Goal: Task Accomplishment & Management: Use online tool/utility

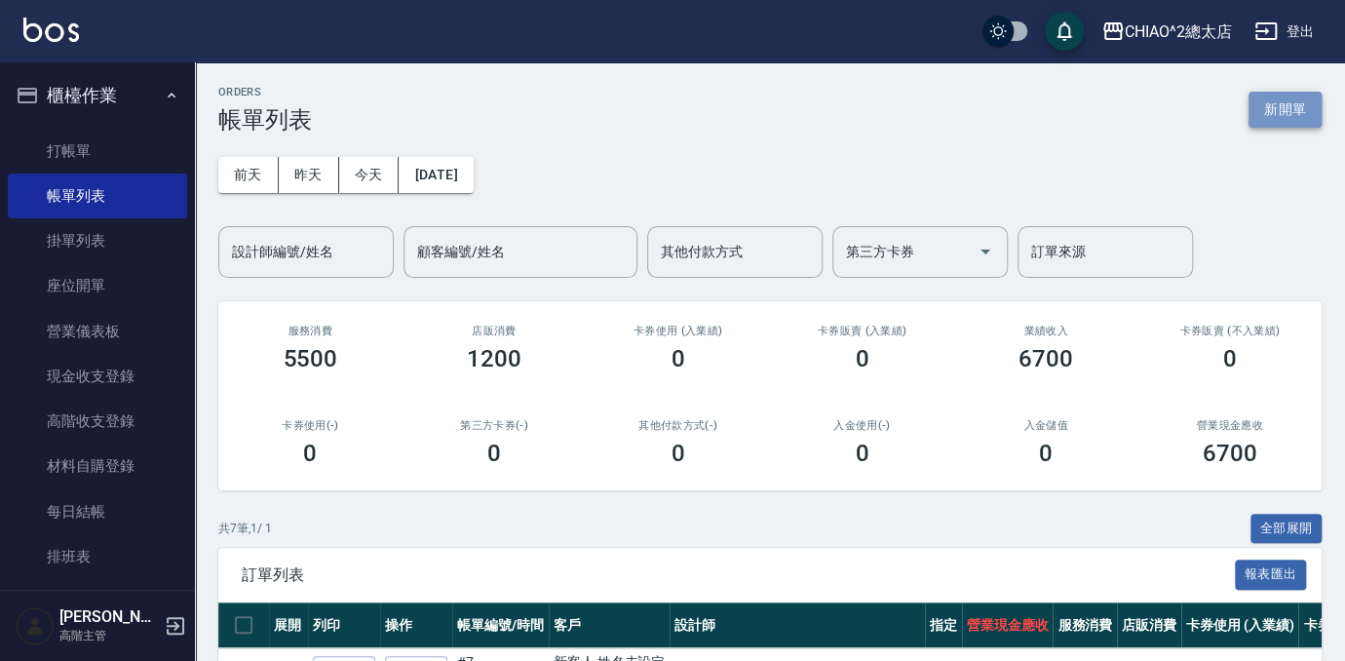
click at [1310, 115] on button "新開單" at bounding box center [1284, 110] width 73 height 36
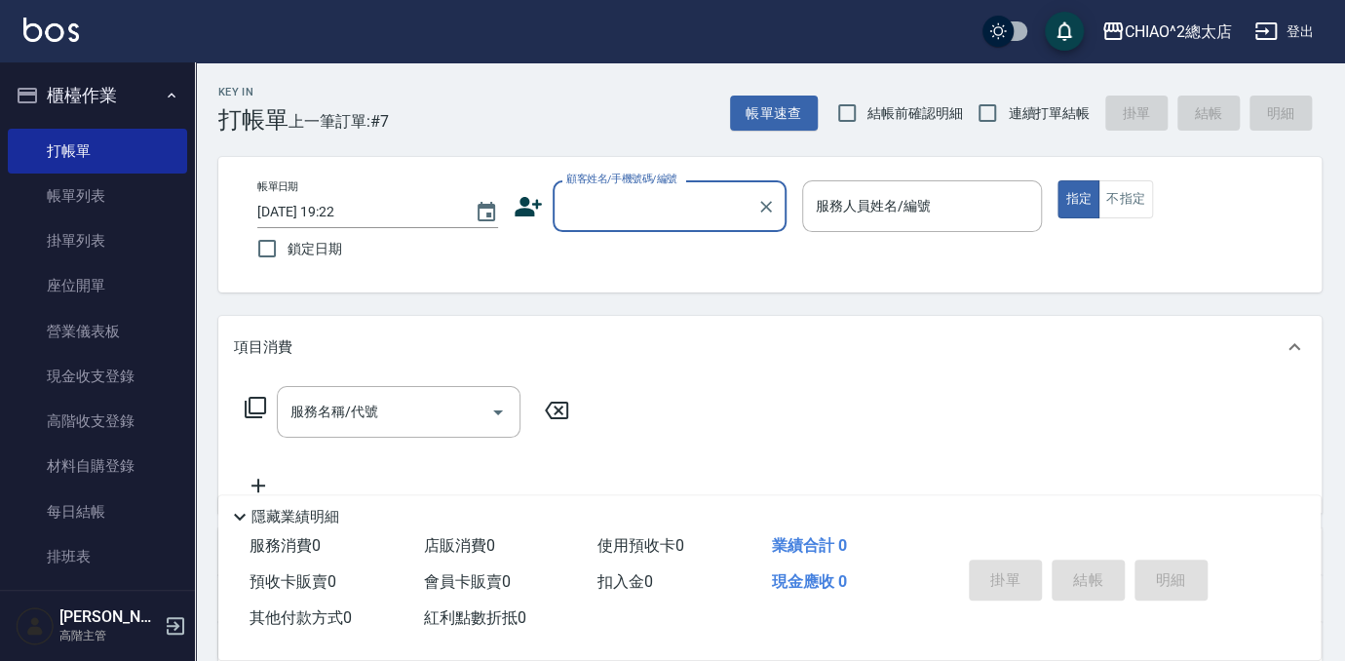
click at [605, 211] on input "顧客姓名/手機號碼/編號" at bounding box center [654, 206] width 187 height 34
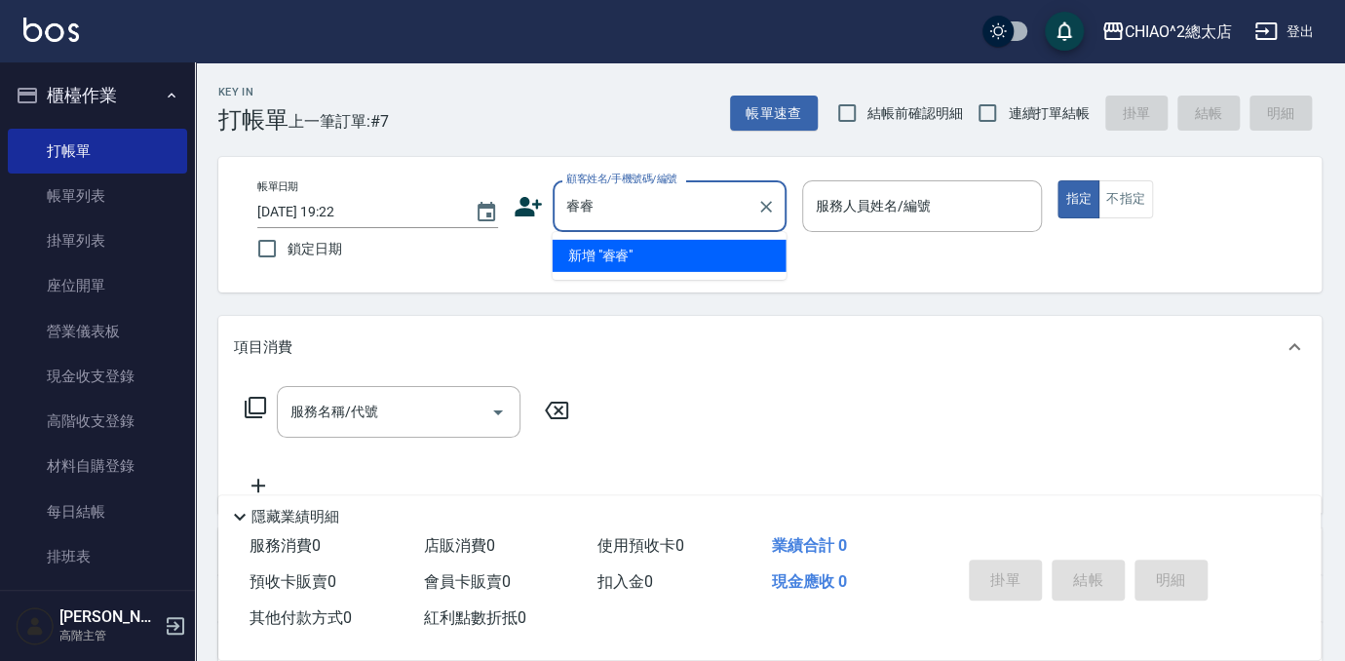
type input "睿睿"
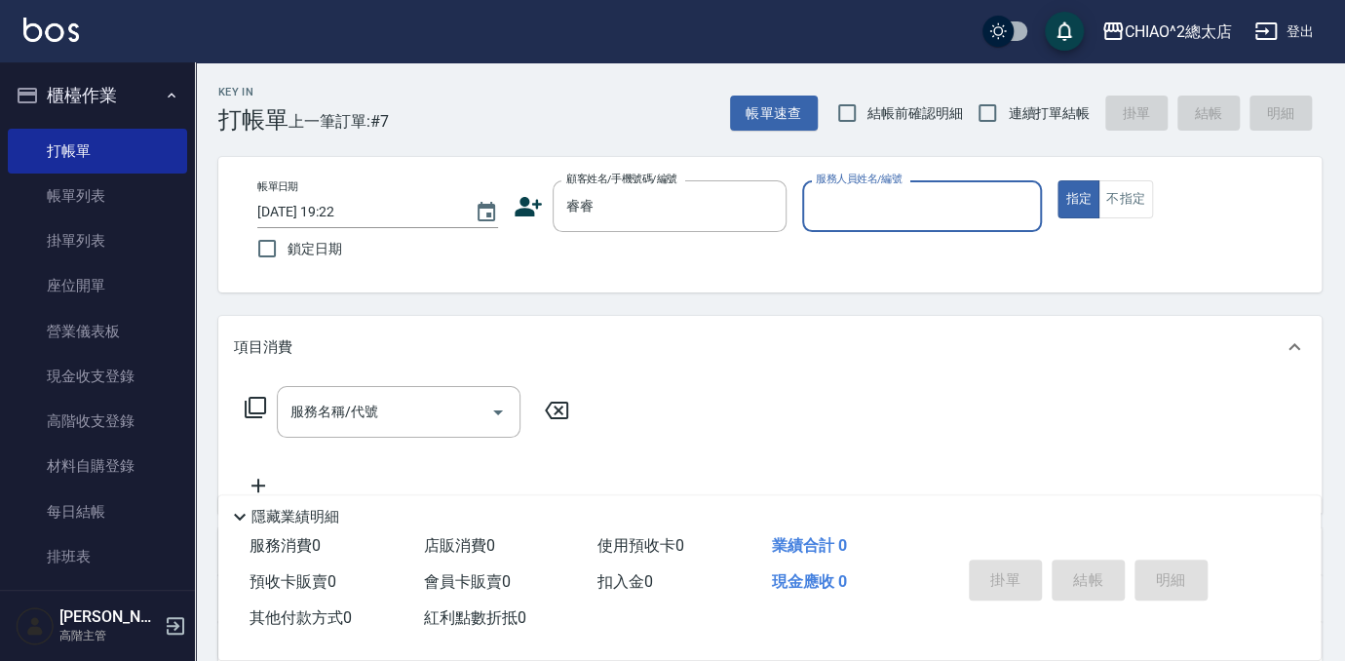
click at [884, 211] on input "服務人員姓名/編號" at bounding box center [922, 206] width 223 height 34
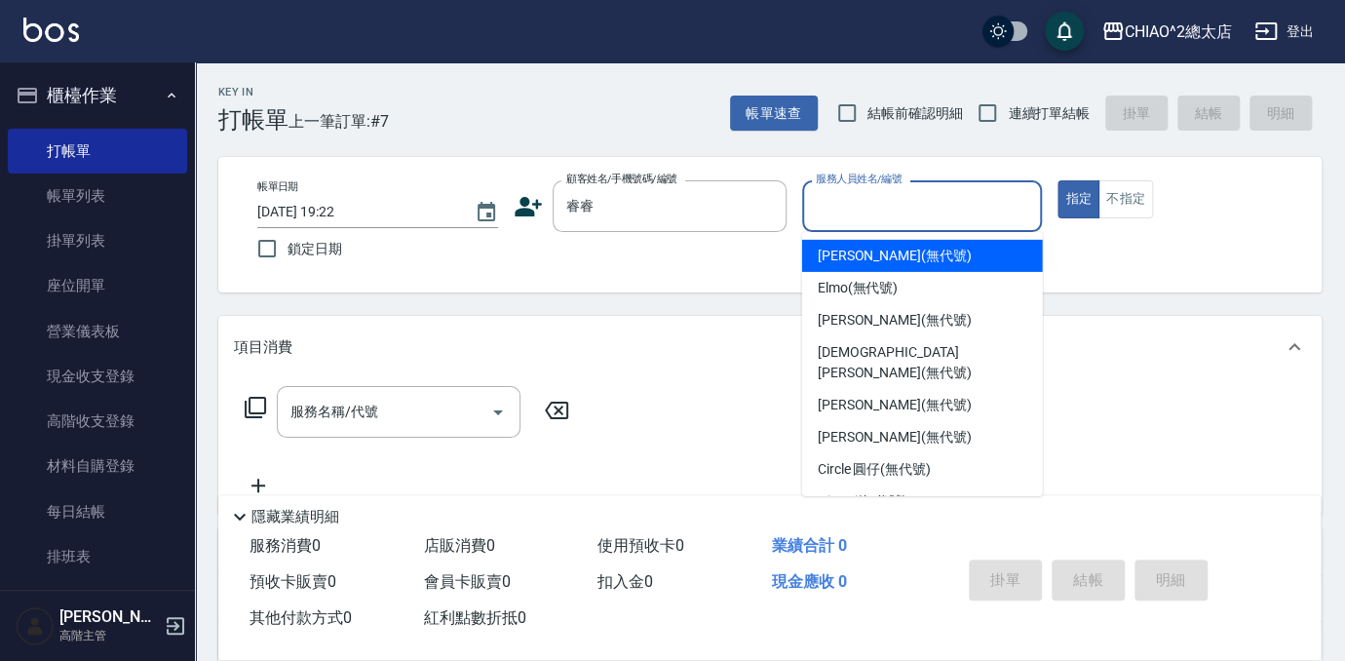
click at [986, 244] on div "[PERSON_NAME] (無代號)" at bounding box center [922, 256] width 241 height 32
type input "[PERSON_NAME](無代號)"
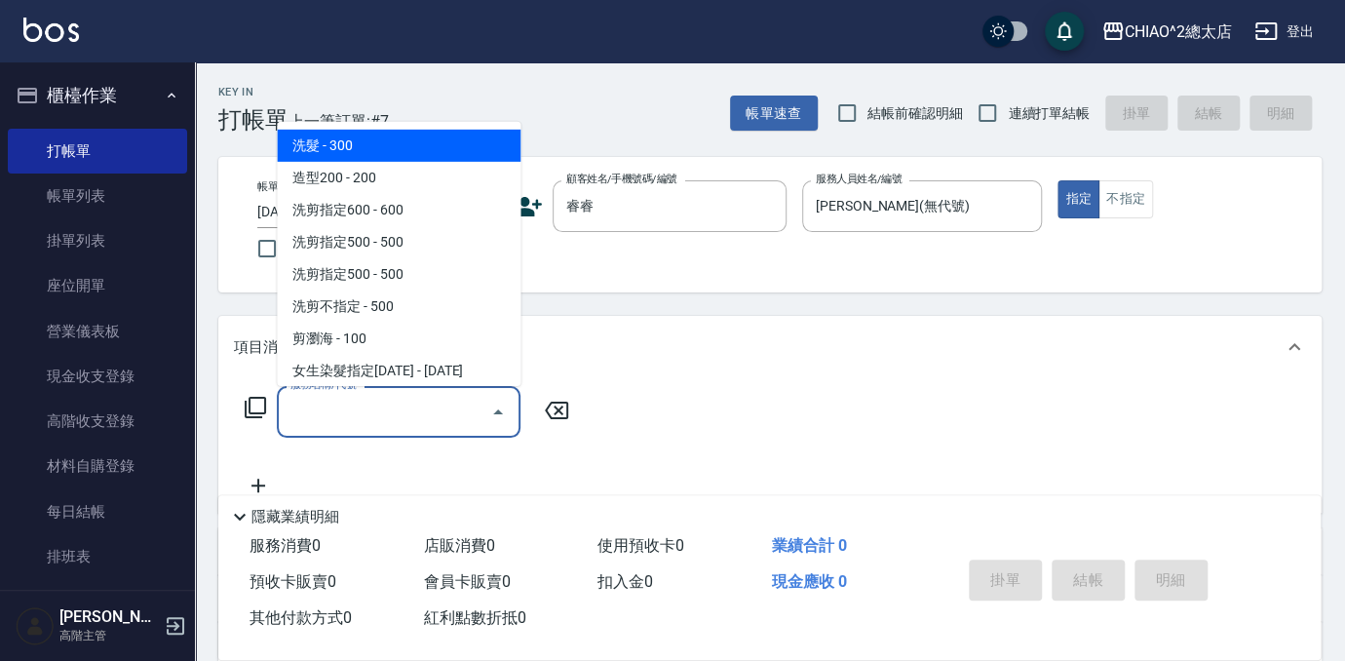
click at [388, 409] on input "服務名稱/代號" at bounding box center [384, 412] width 197 height 34
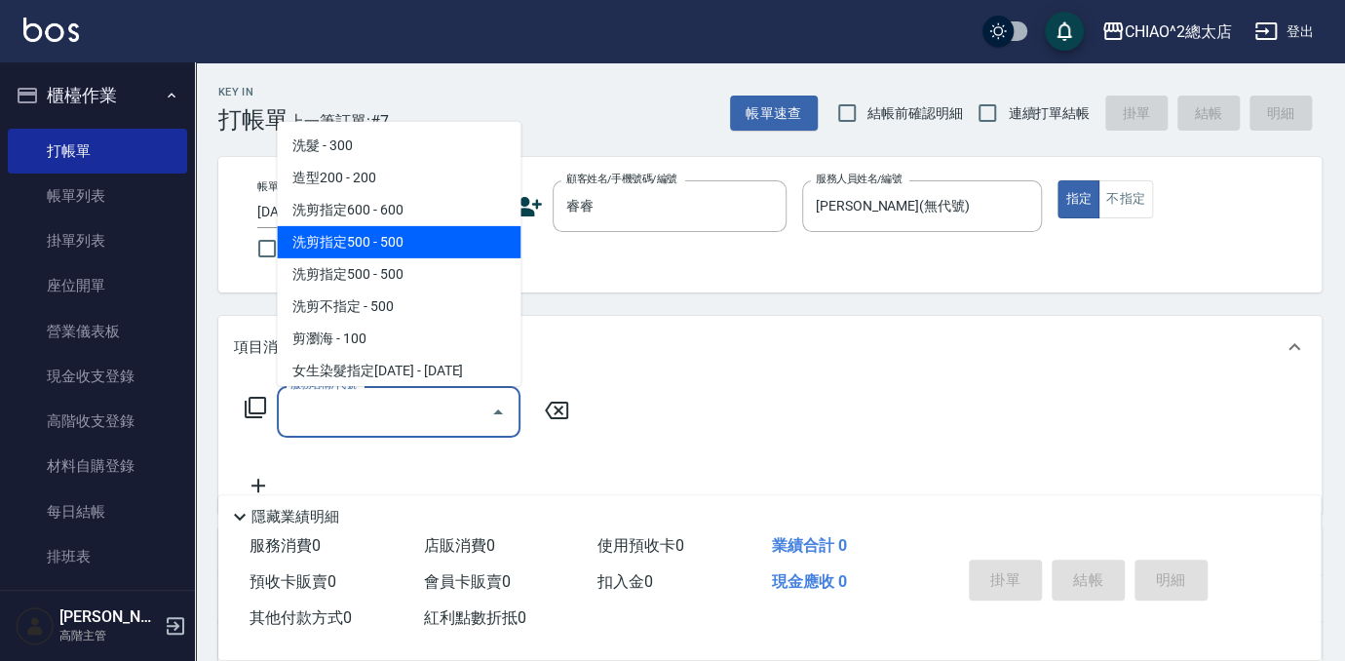
click at [424, 243] on span "洗剪指定500 - 500" at bounding box center [399, 242] width 244 height 32
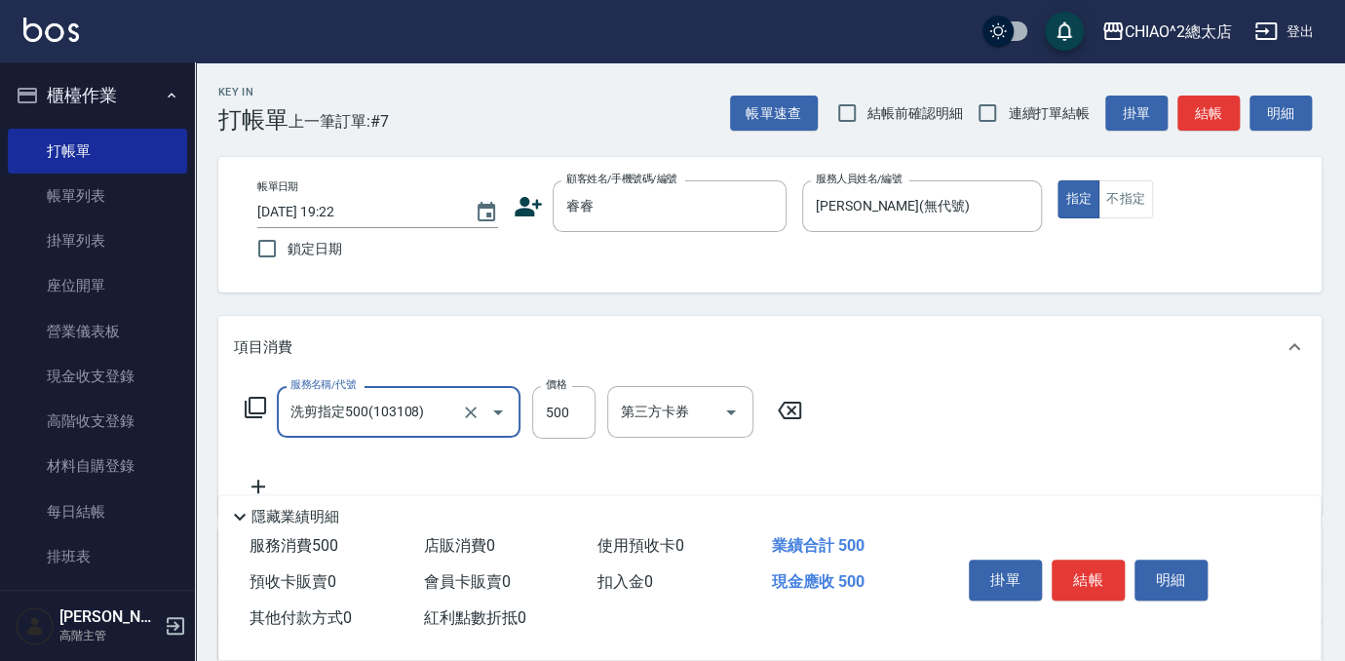
type input "洗剪指定500(103108)"
click at [583, 417] on input "500" at bounding box center [563, 412] width 63 height 53
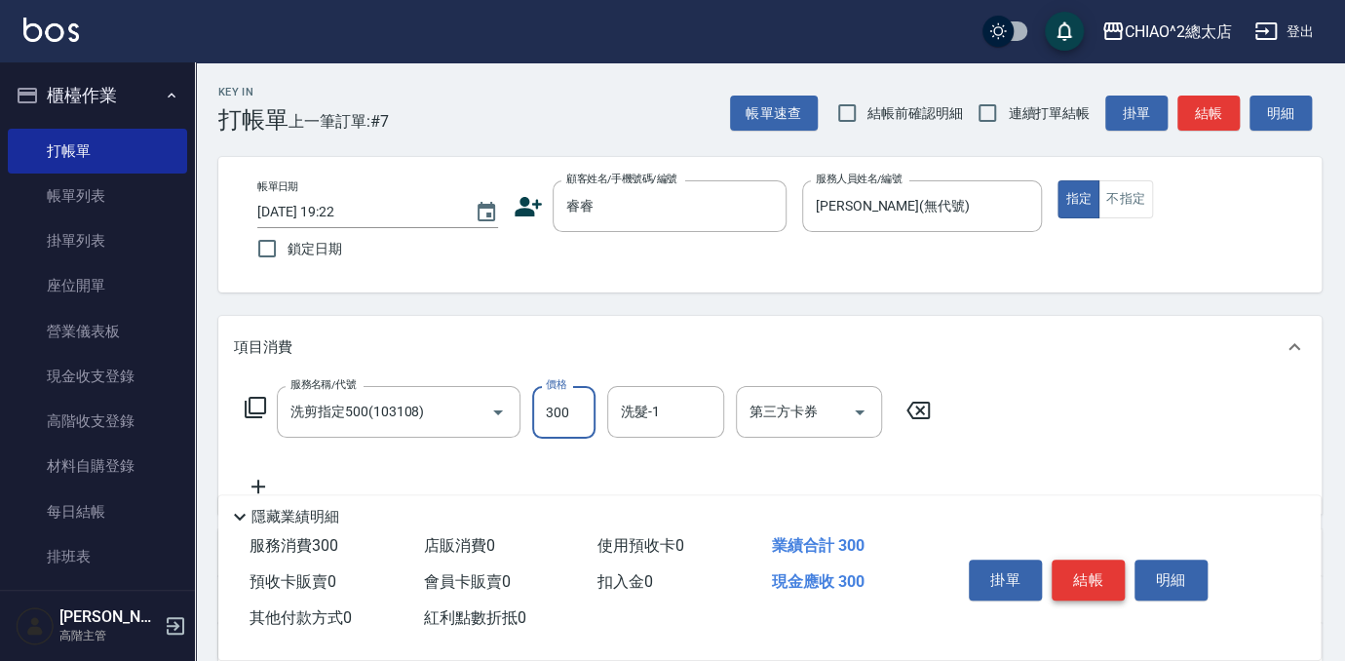
type input "300"
click at [1075, 579] on button "結帳" at bounding box center [1087, 579] width 73 height 41
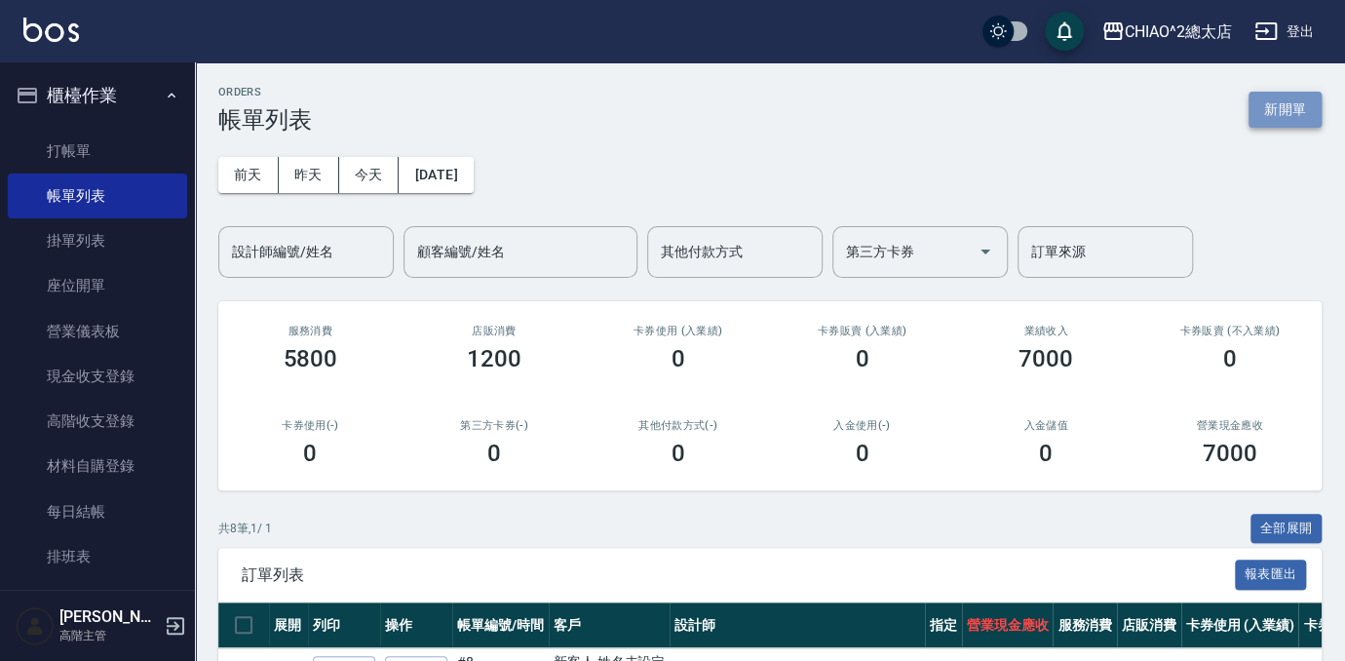
click at [1294, 97] on button "新開單" at bounding box center [1284, 110] width 73 height 36
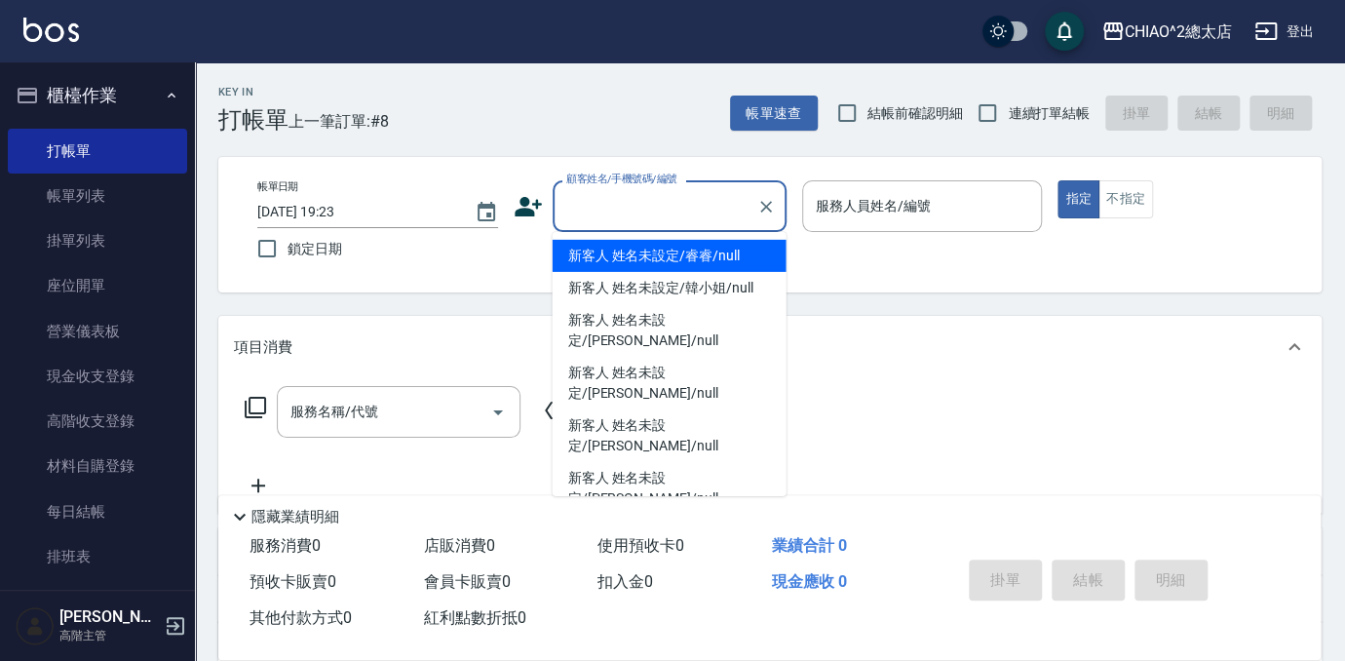
click at [678, 204] on input "顧客姓名/手機號碼/編號" at bounding box center [654, 206] width 187 height 34
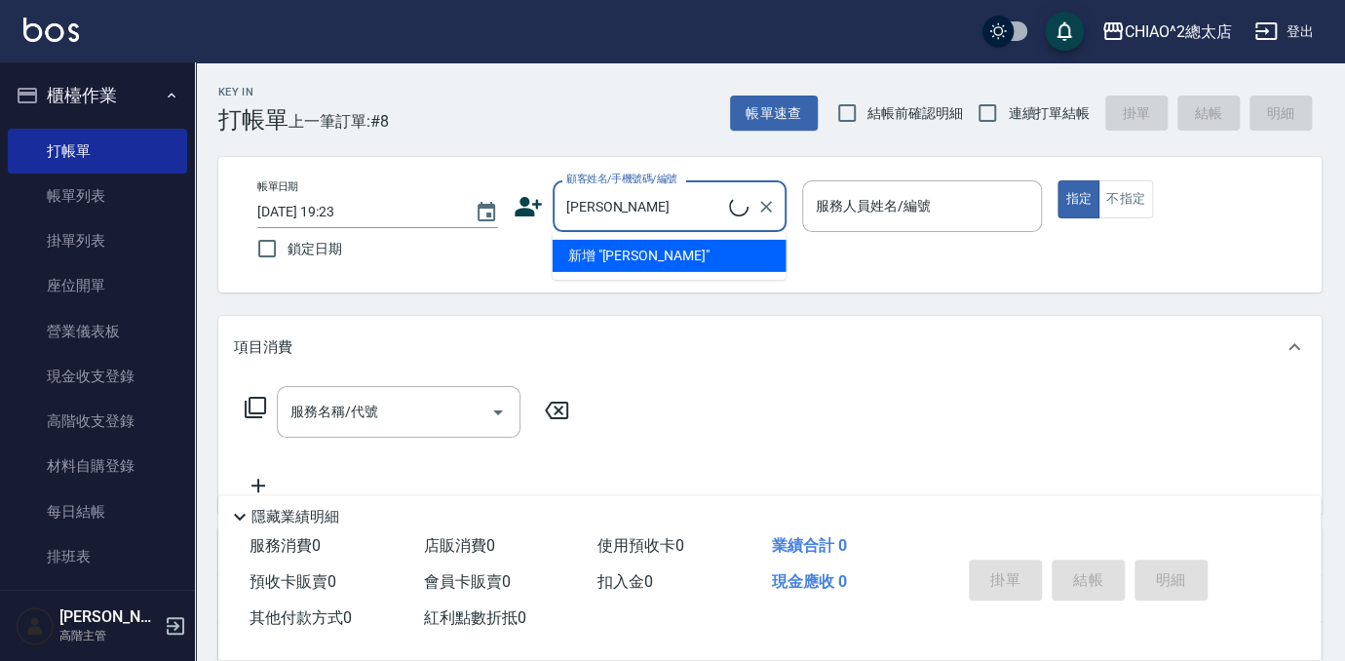
type input "[PERSON_NAME]"
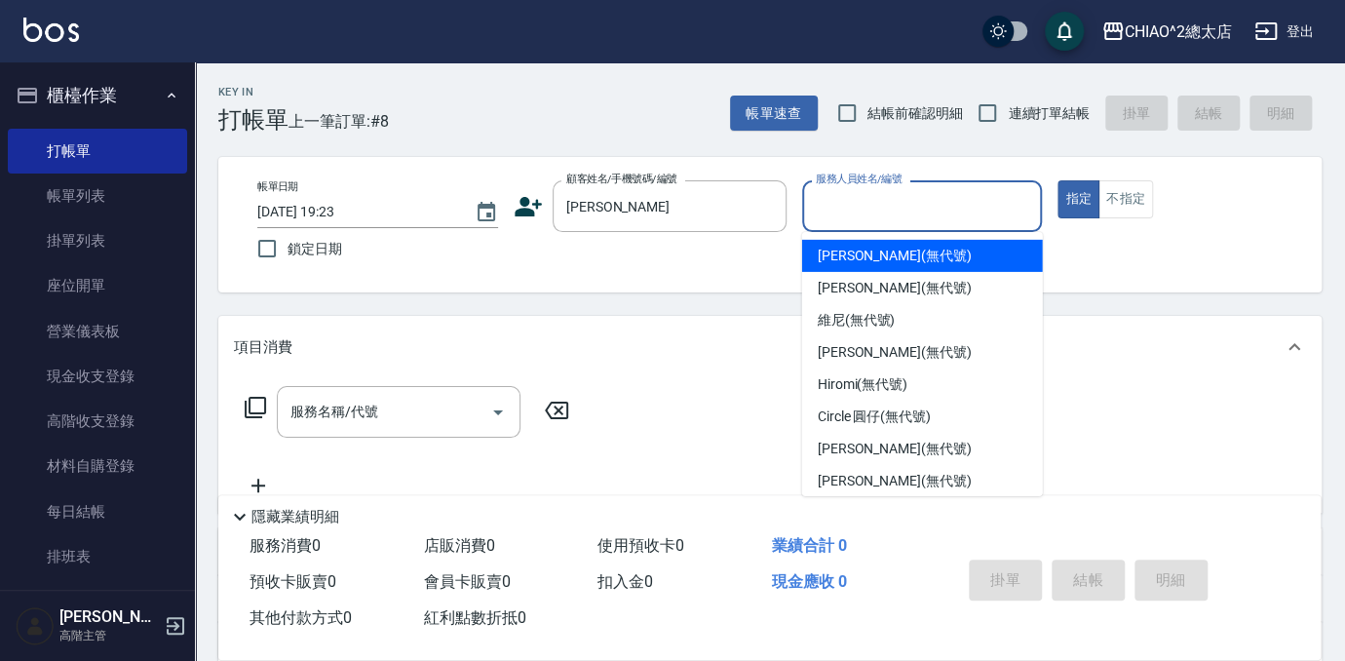
click at [998, 202] on input "服務人員姓名/編號" at bounding box center [922, 206] width 223 height 34
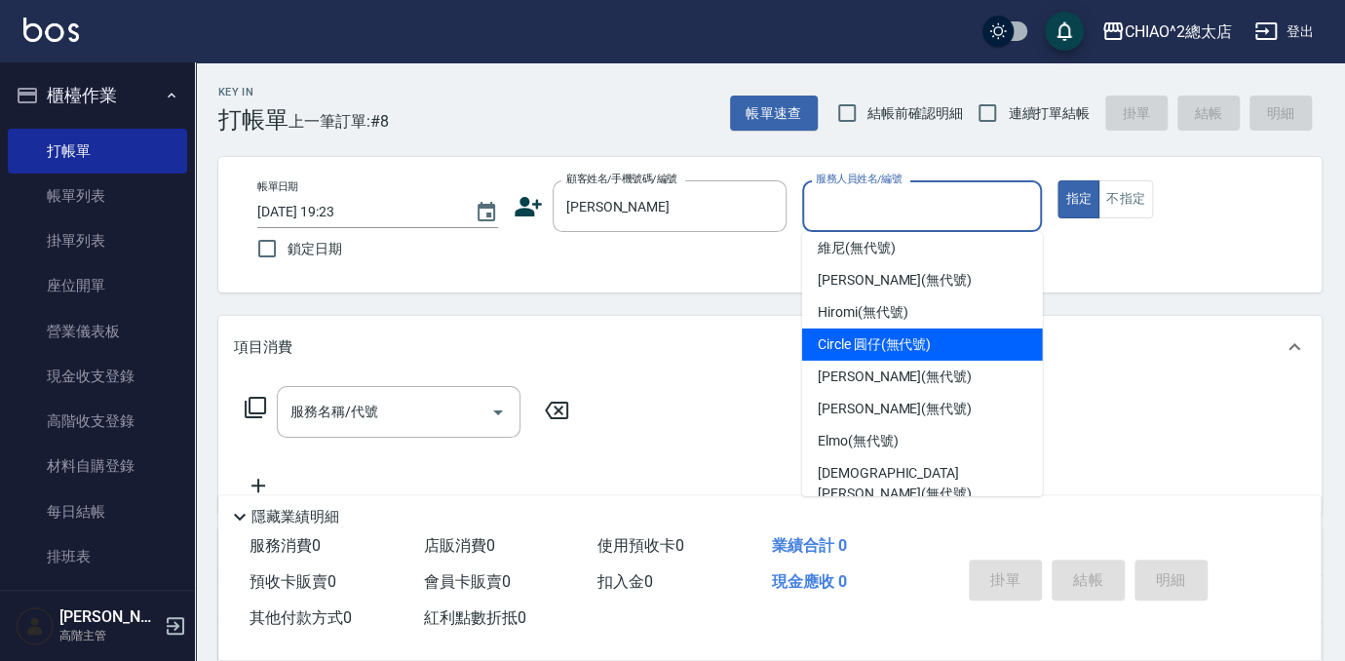
scroll to position [72, 0]
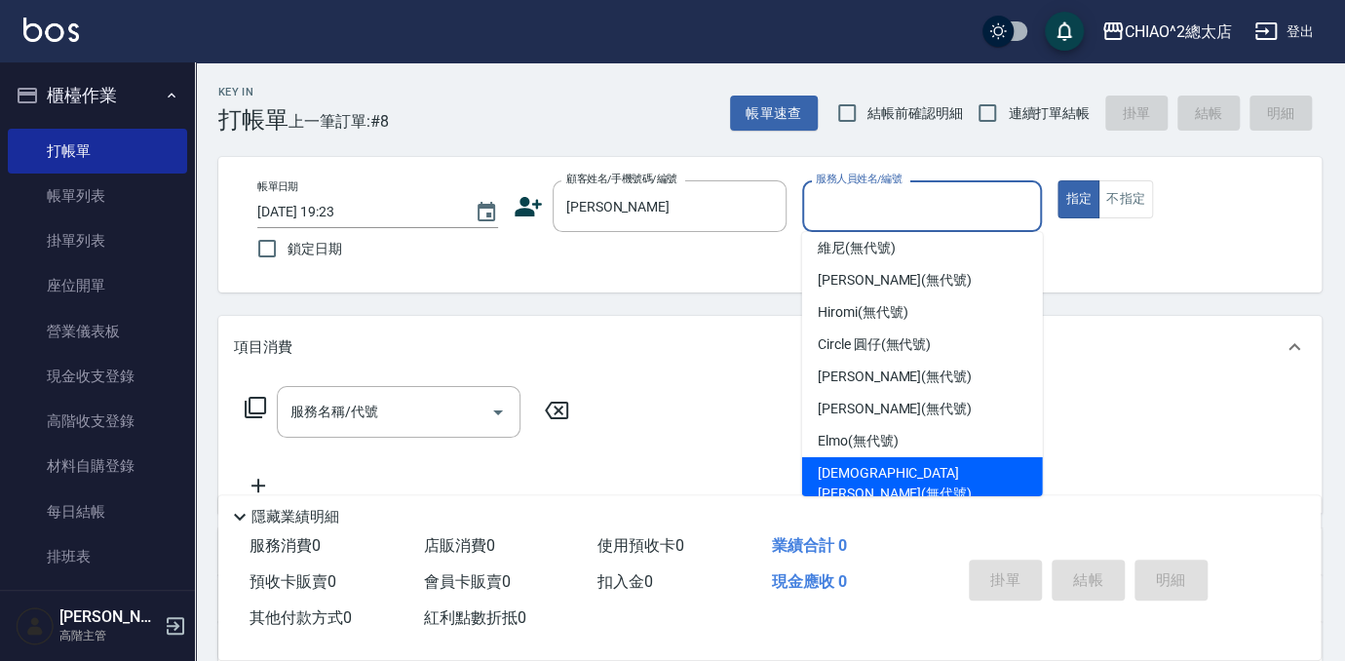
click at [975, 478] on div "[DEMOGRAPHIC_DATA][PERSON_NAME](無代號)" at bounding box center [922, 483] width 241 height 53
type input "[DEMOGRAPHIC_DATA][PERSON_NAME](無代號)"
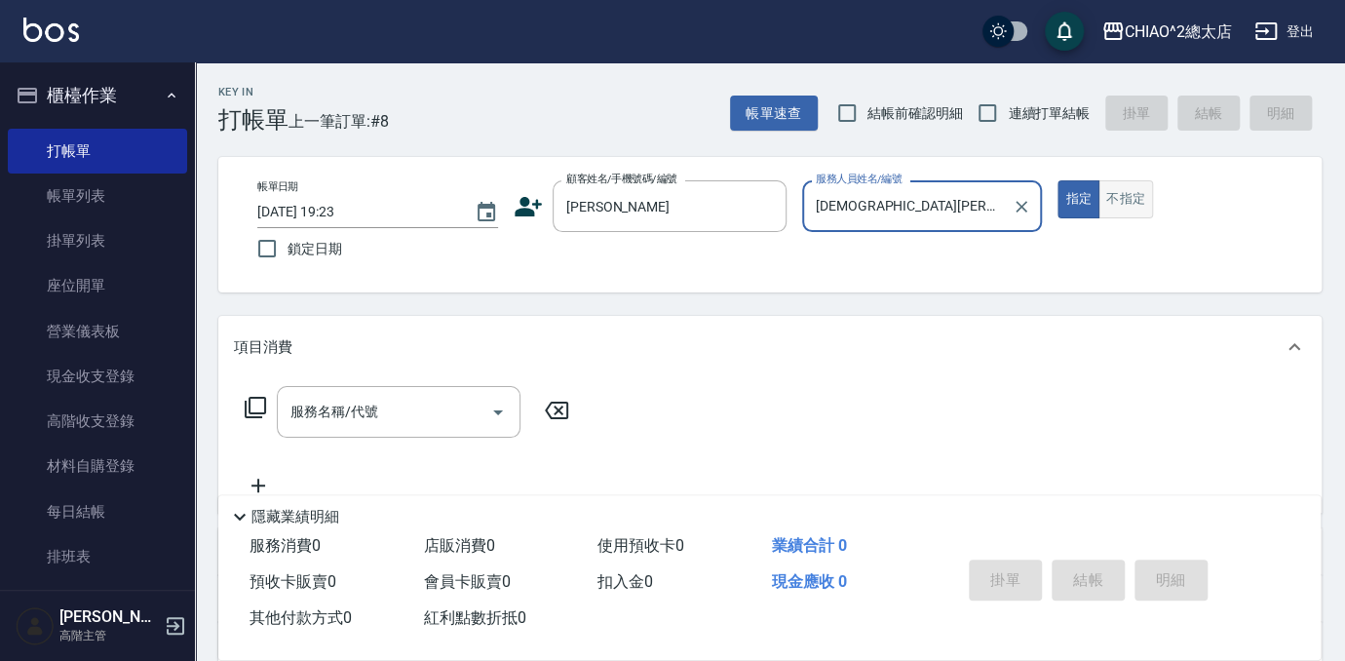
click at [1099, 200] on button "不指定" at bounding box center [1125, 199] width 55 height 38
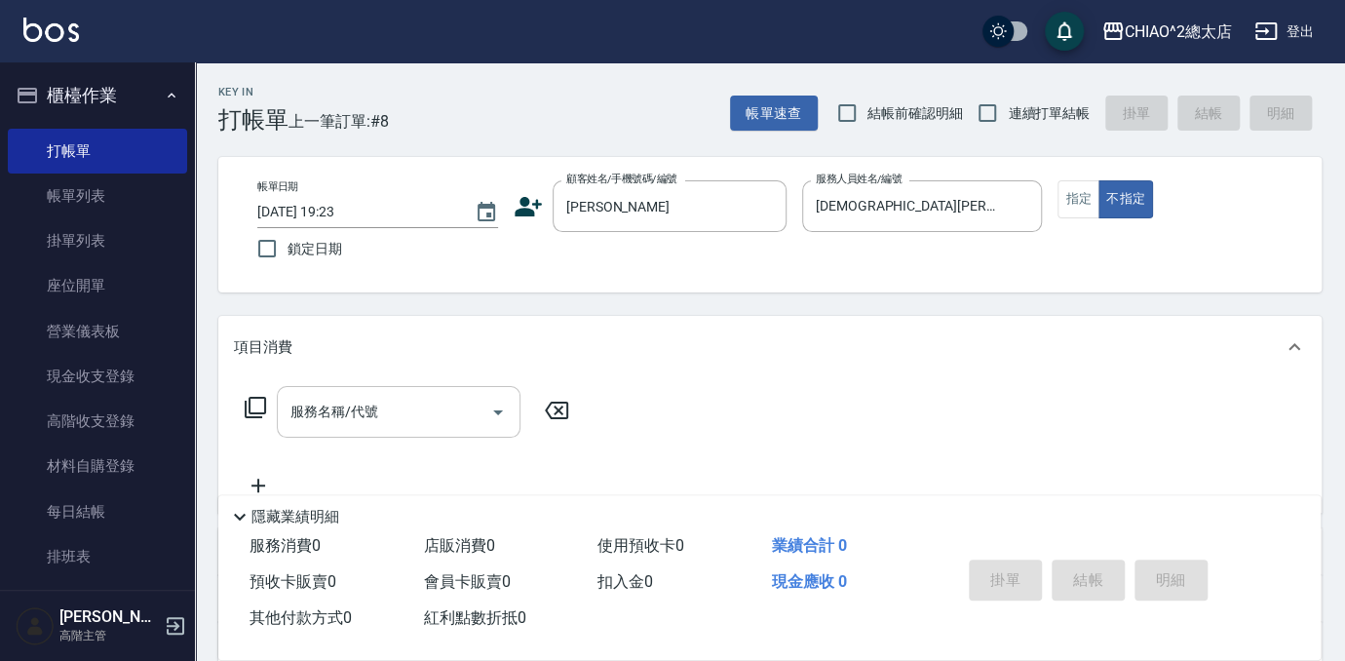
click at [422, 405] on input "服務名稱/代號" at bounding box center [384, 412] width 197 height 34
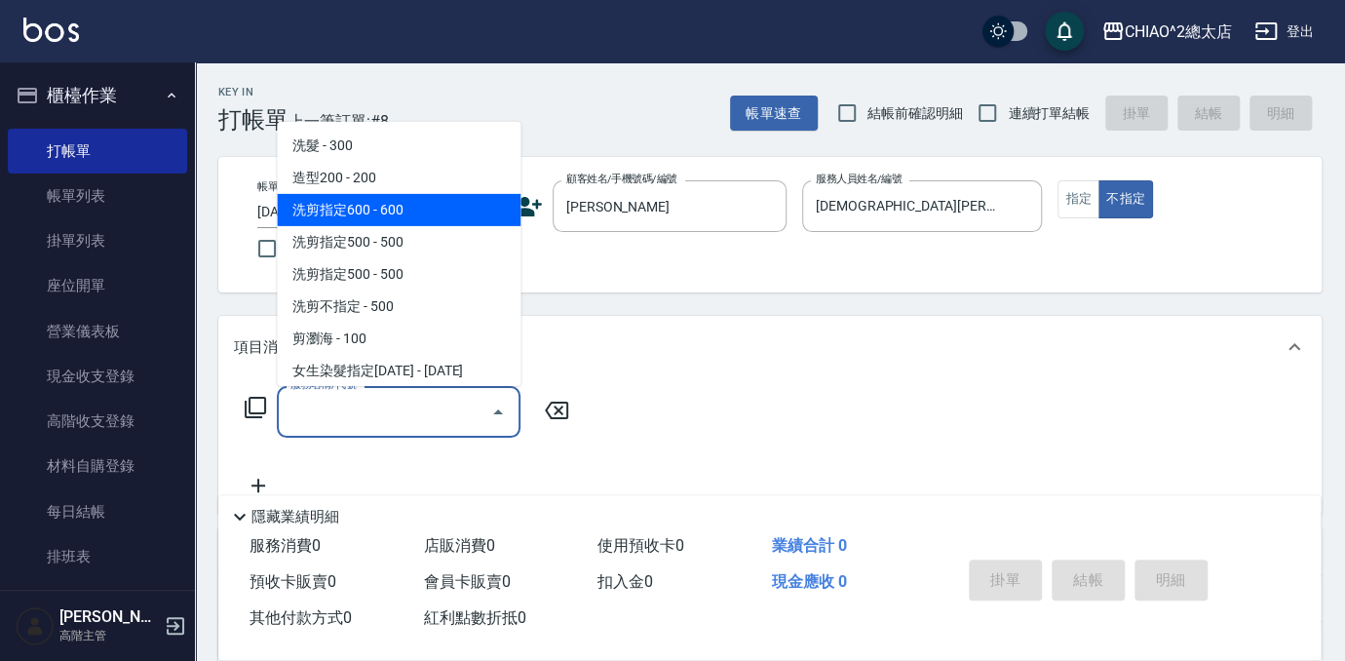
click at [449, 211] on span "洗剪指定600 - 600" at bounding box center [399, 210] width 244 height 32
type input "洗剪指定600(103107)"
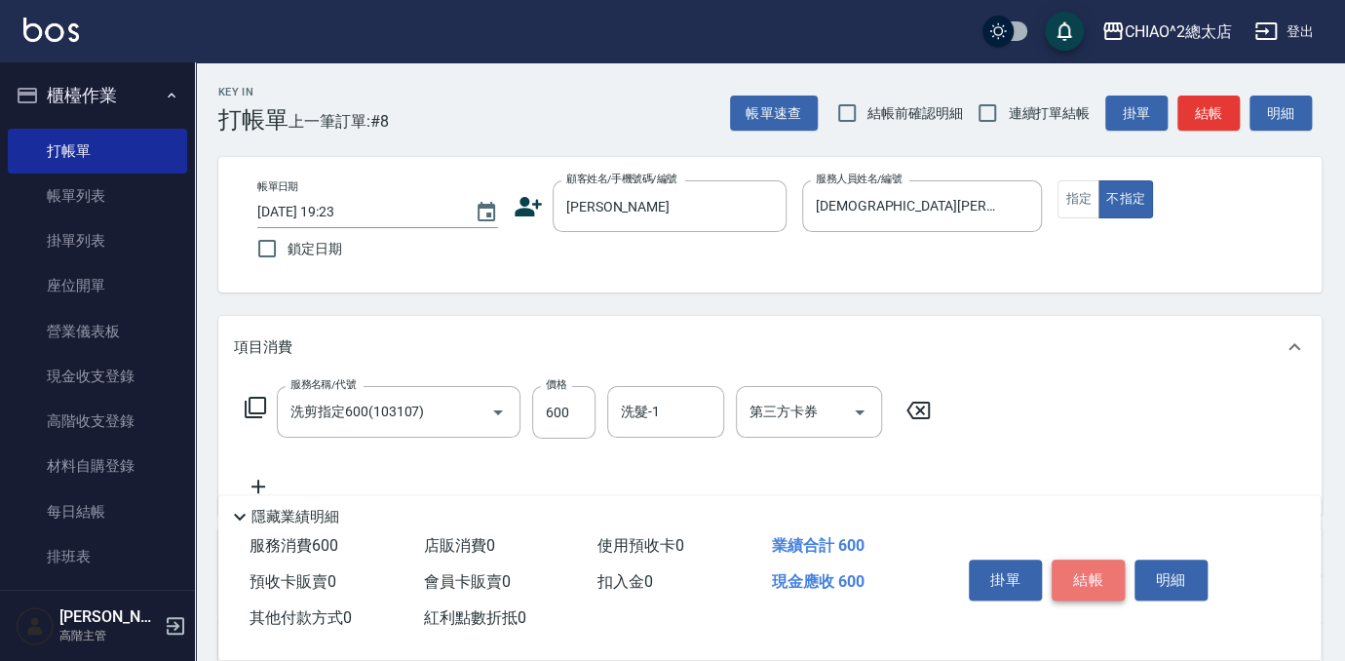
click at [1099, 577] on button "結帳" at bounding box center [1087, 579] width 73 height 41
